Goal: Check status: Check status

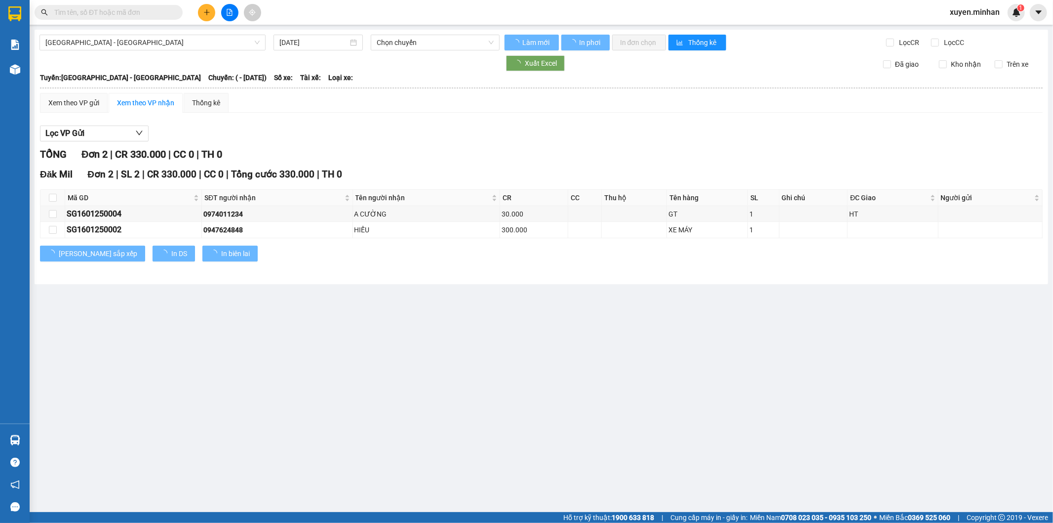
type input "[DATE]"
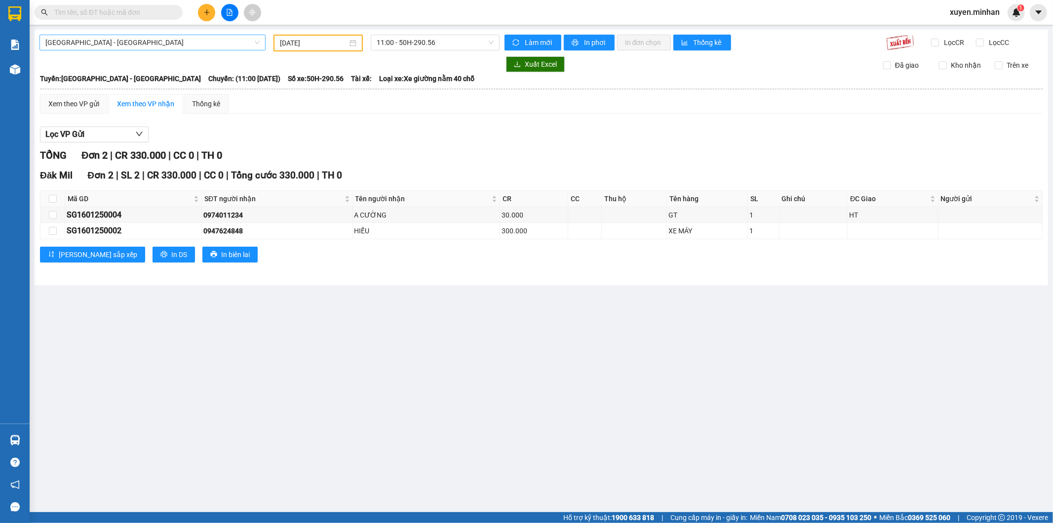
click at [83, 41] on span "[GEOGRAPHIC_DATA] - [GEOGRAPHIC_DATA]" at bounding box center [152, 42] width 214 height 15
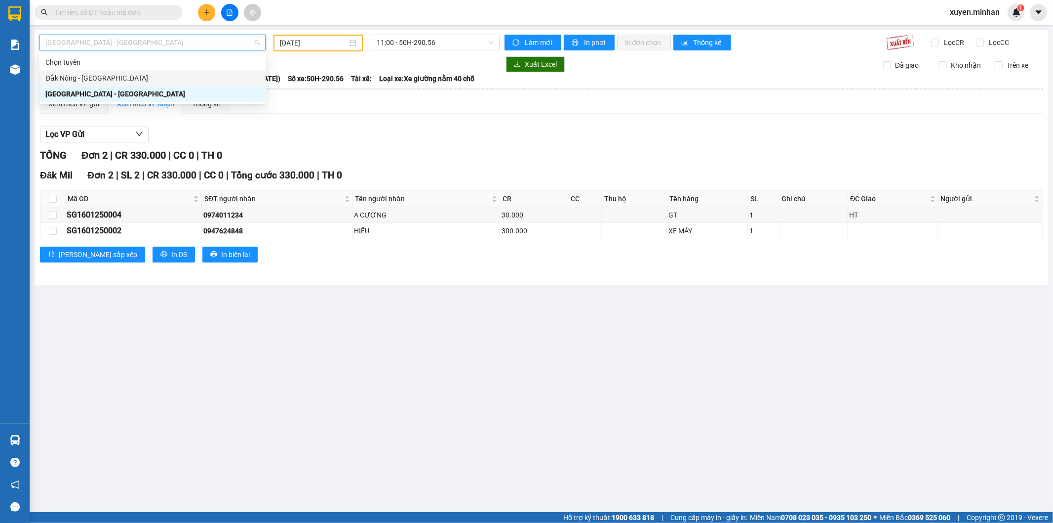
click at [79, 80] on div "Đắk Nông - [GEOGRAPHIC_DATA]" at bounding box center [152, 78] width 214 height 11
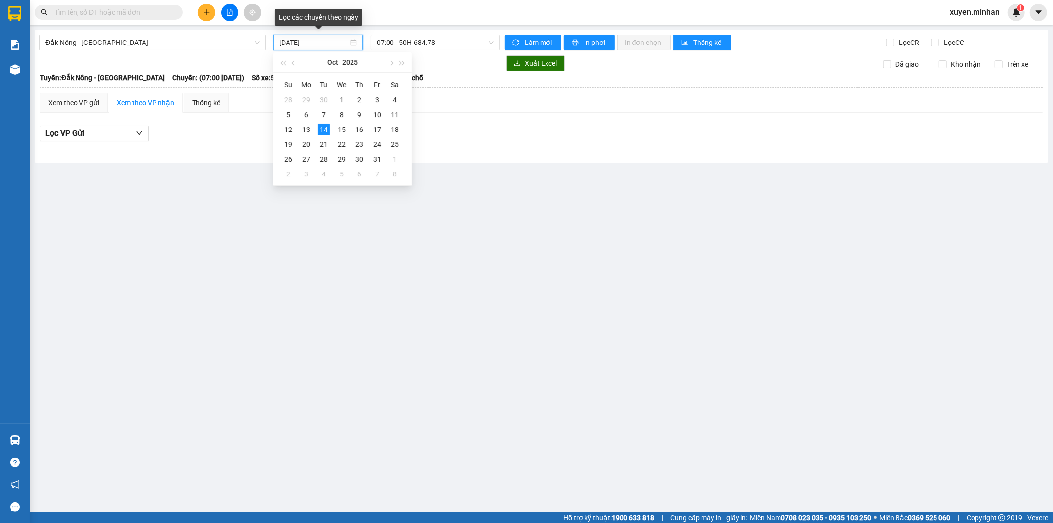
click at [305, 39] on input "[DATE]" at bounding box center [314, 42] width 69 height 11
click at [309, 127] on div "13" at bounding box center [306, 129] width 12 height 12
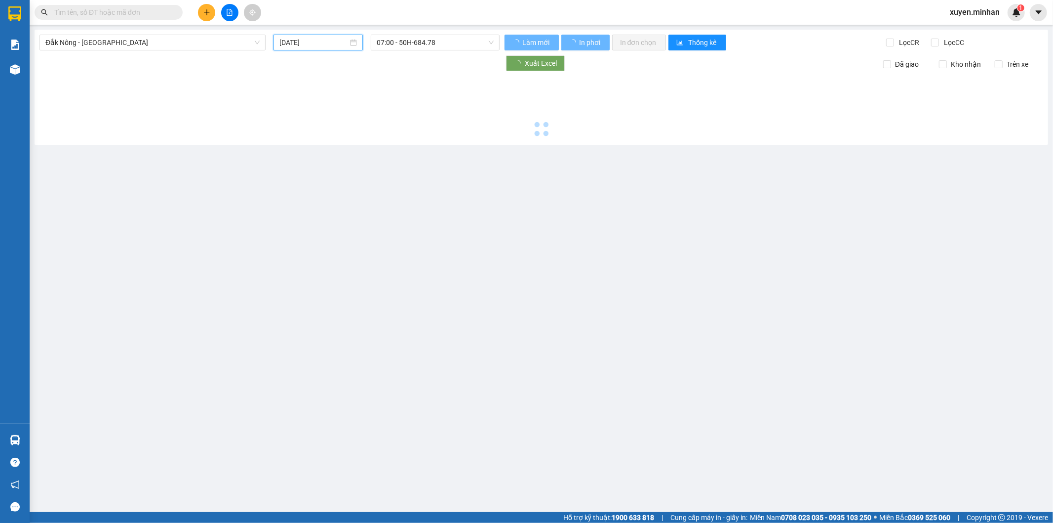
type input "[DATE]"
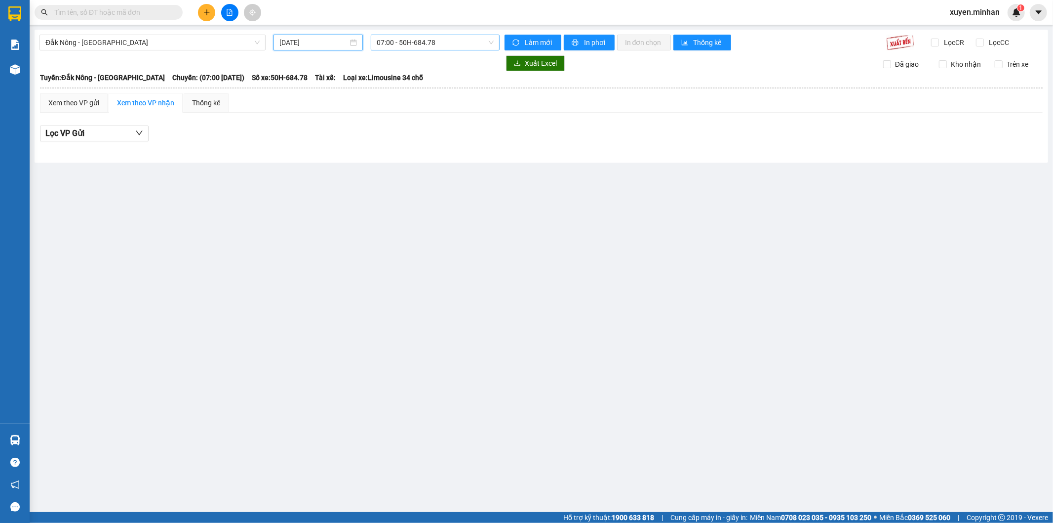
click at [419, 47] on span "07:00 - 50H-684.78" at bounding box center [435, 42] width 117 height 15
click at [411, 112] on div "18:30 - 50H-452.13" at bounding box center [415, 109] width 77 height 11
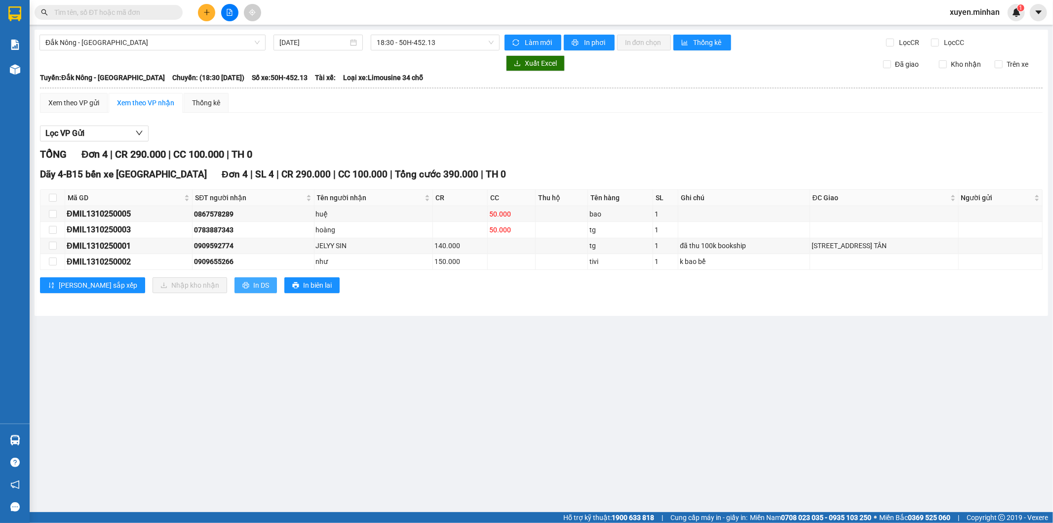
click at [253, 285] on span "In DS" at bounding box center [261, 285] width 16 height 11
click at [226, 13] on icon "file-add" at bounding box center [229, 12] width 7 height 7
click at [437, 41] on span "18:30 - 50H-452.13" at bounding box center [435, 42] width 117 height 15
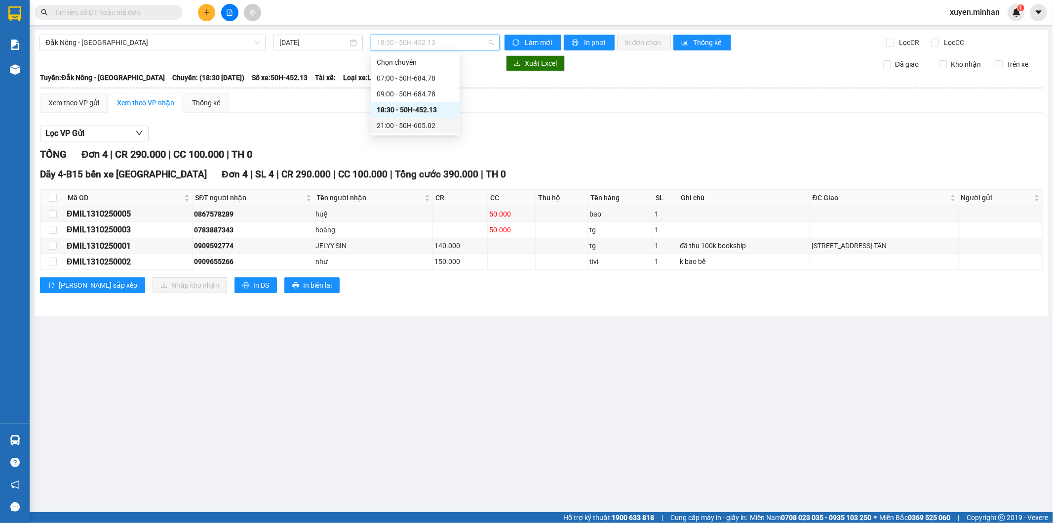
click at [428, 123] on div "21:00 - 50H-605.02" at bounding box center [415, 125] width 77 height 11
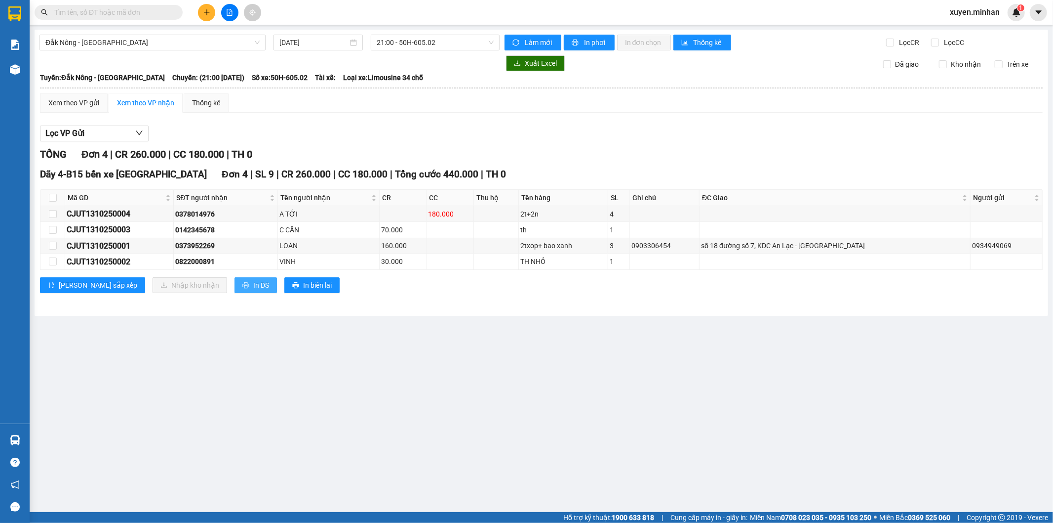
click at [253, 283] on span "In DS" at bounding box center [261, 285] width 16 height 11
